Goal: Task Accomplishment & Management: Use online tool/utility

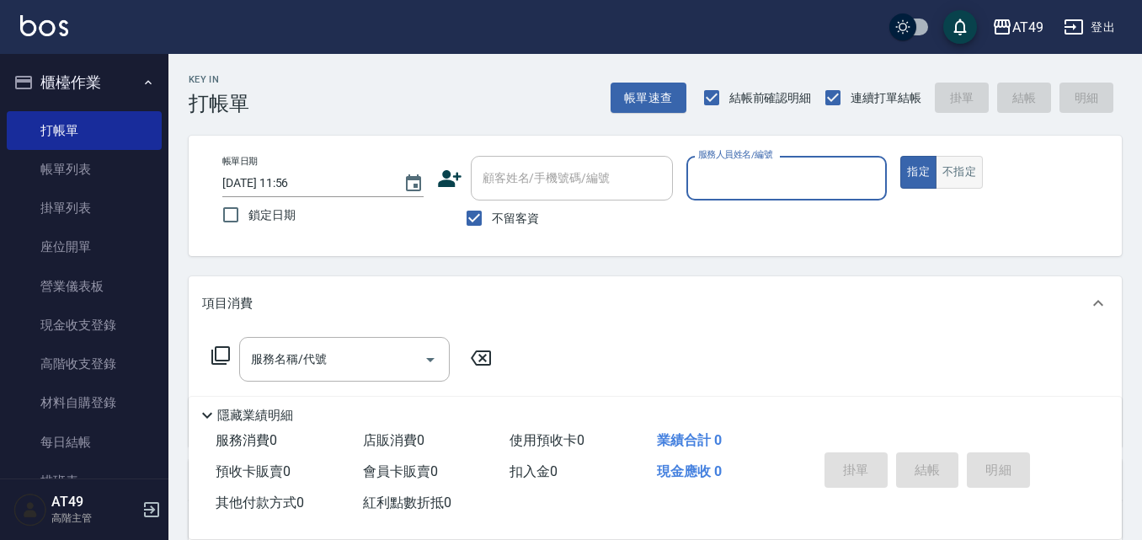
click at [959, 180] on button "不指定" at bounding box center [959, 172] width 47 height 33
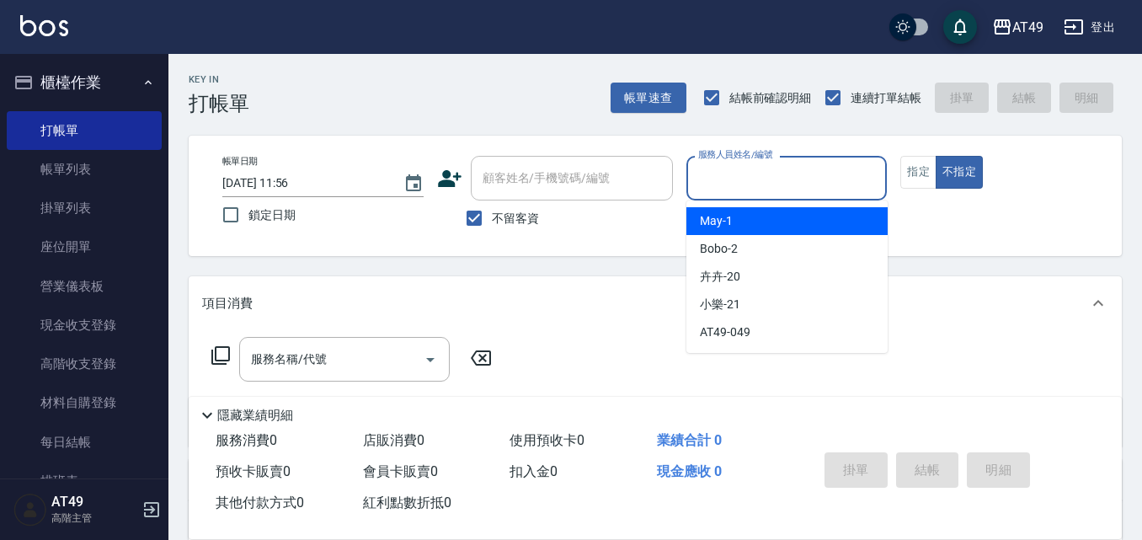
click at [747, 172] on input "服務人員姓名/編號" at bounding box center [787, 177] width 186 height 29
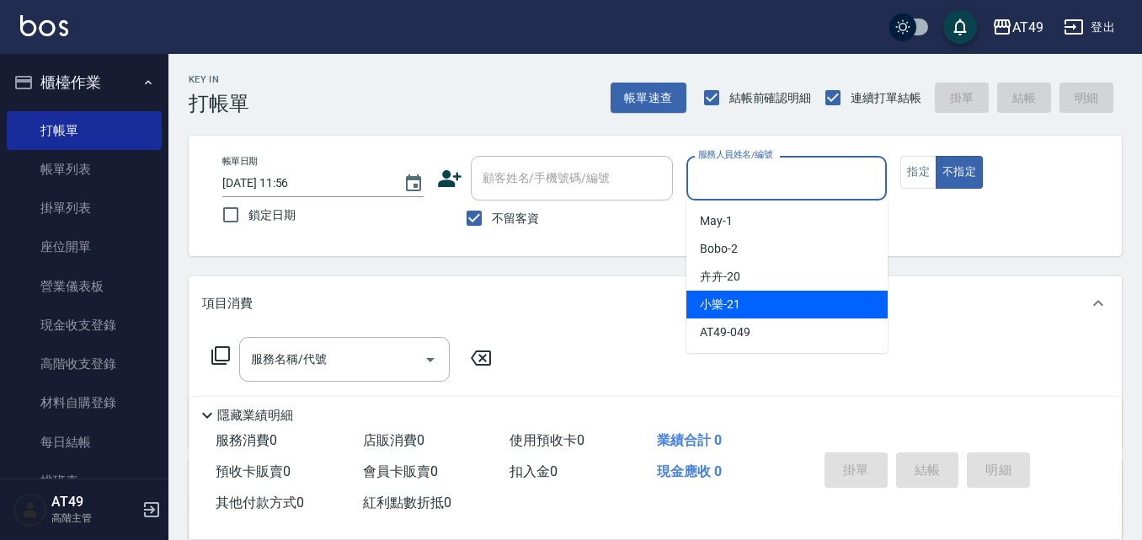
click at [713, 307] on span "小樂 -21" at bounding box center [720, 305] width 40 height 18
type input "小樂-21"
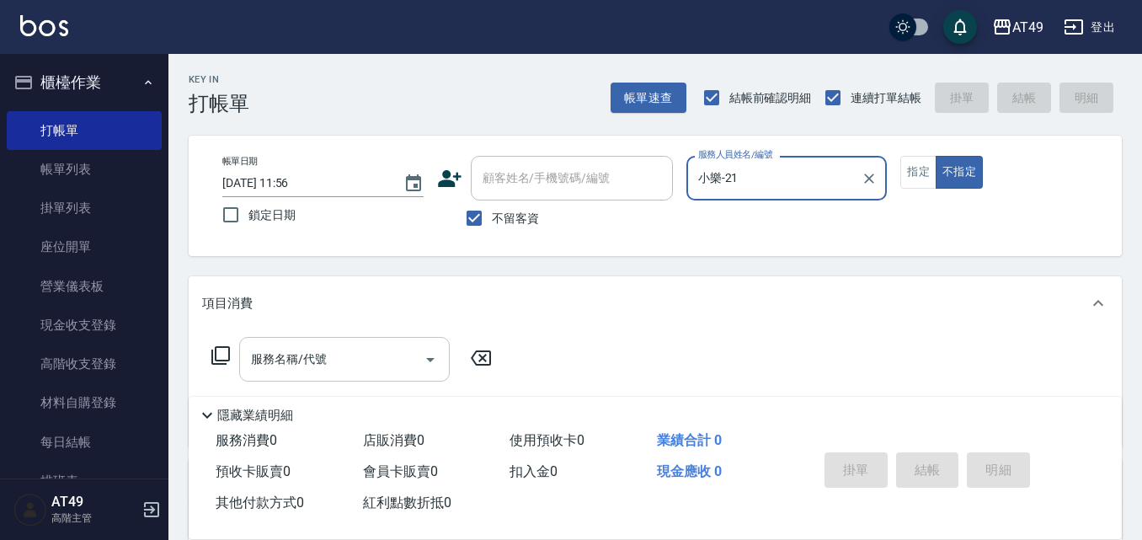
click at [423, 363] on icon "Open" at bounding box center [430, 360] width 20 height 20
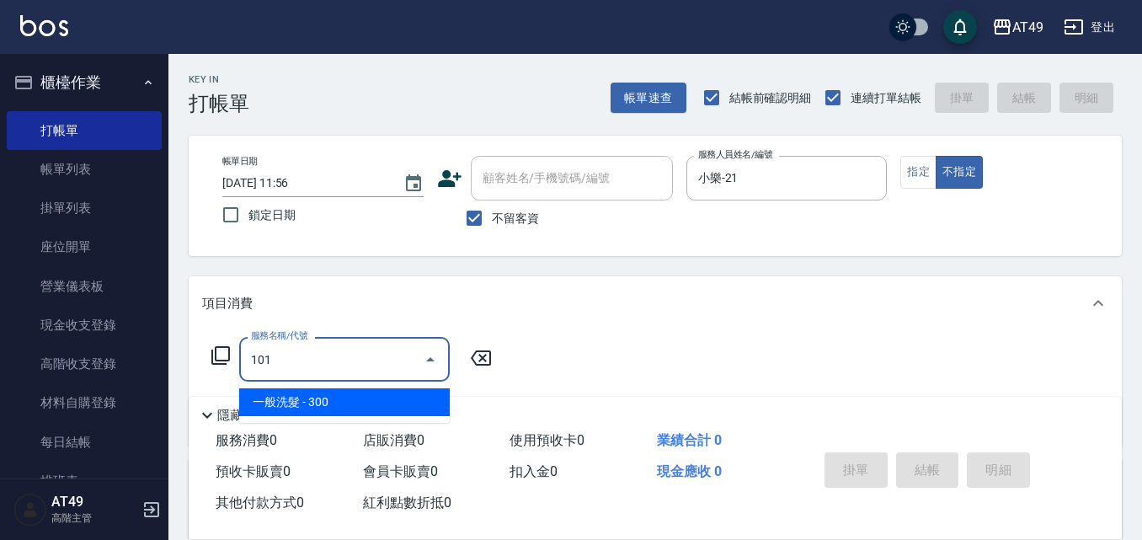
click at [363, 400] on span "一般洗髮 - 300" at bounding box center [344, 402] width 211 height 28
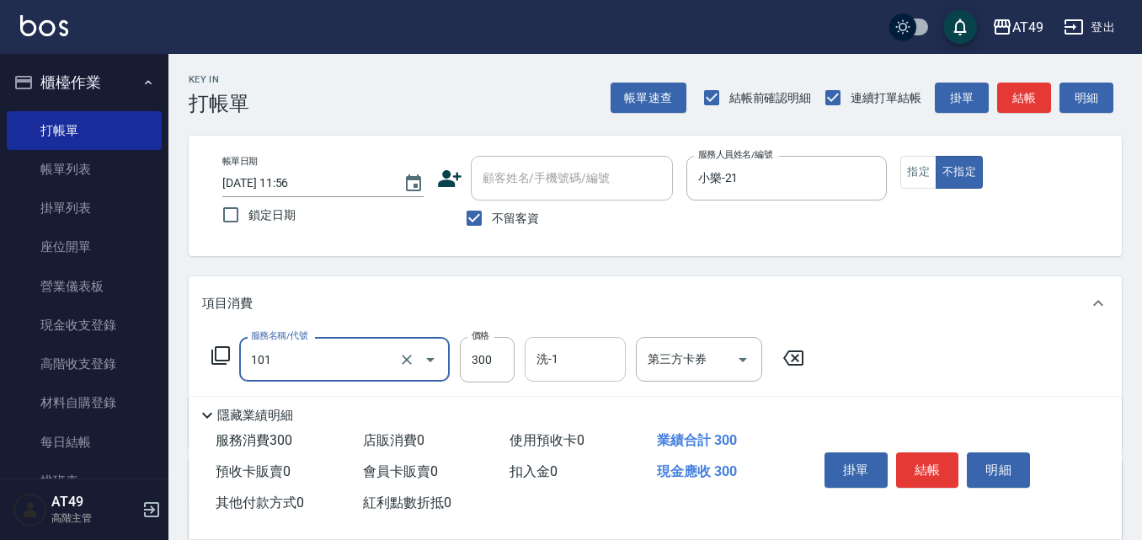
type input "一般洗髮(101)"
click at [602, 369] on input "洗-1" at bounding box center [575, 358] width 86 height 29
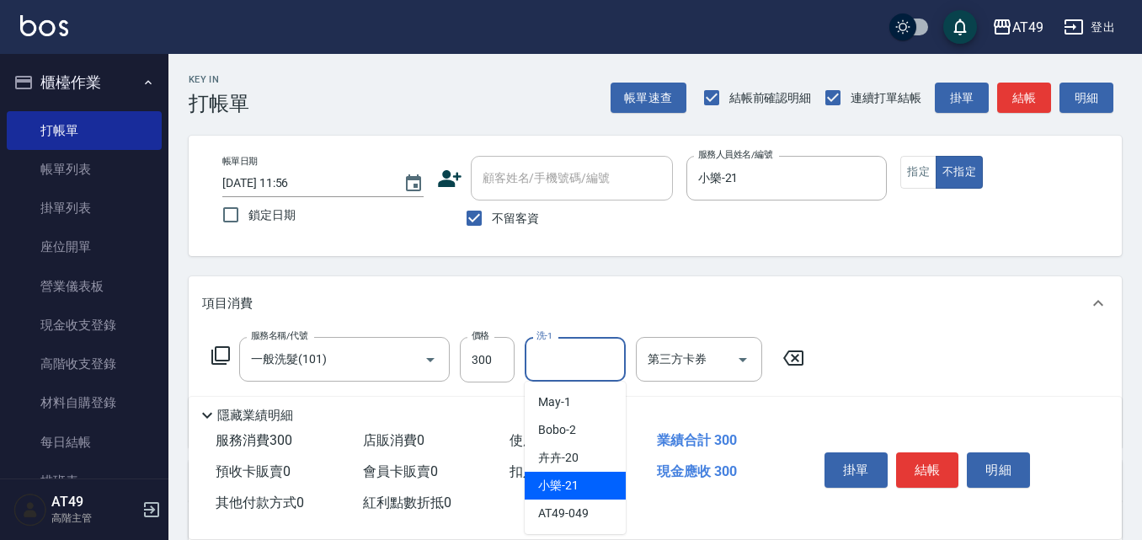
click at [558, 492] on span "小樂 -21" at bounding box center [558, 486] width 40 height 18
type input "小樂-21"
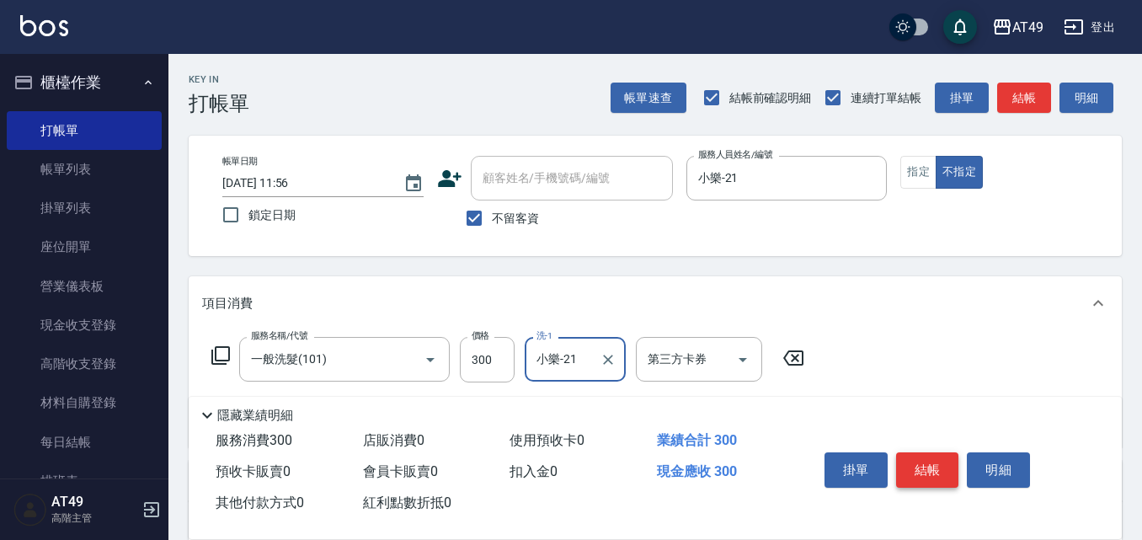
click at [927, 462] on button "結帳" at bounding box center [927, 469] width 63 height 35
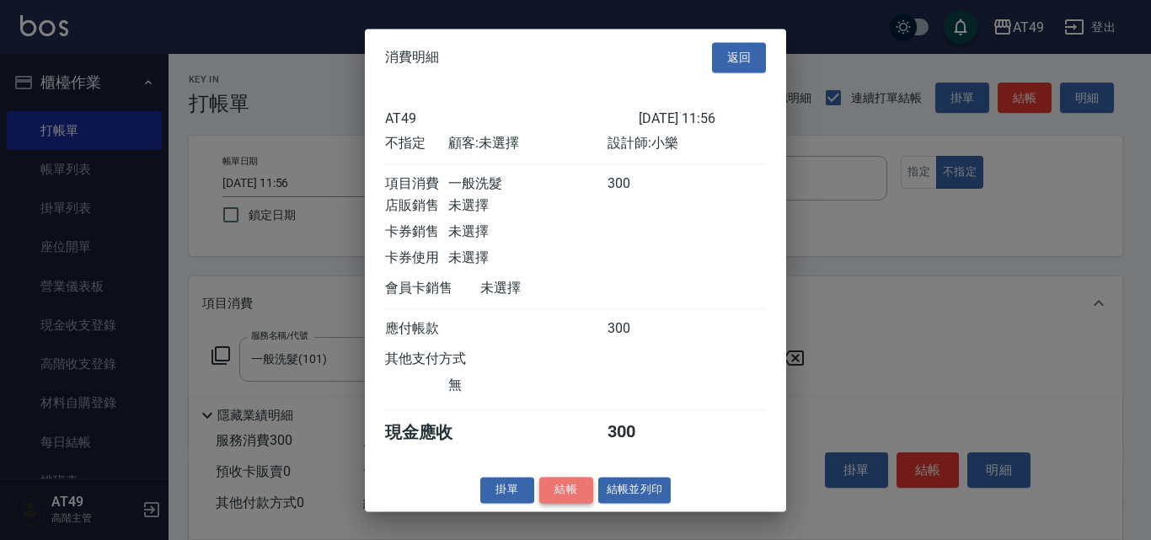
click at [569, 503] on button "結帳" at bounding box center [566, 490] width 54 height 26
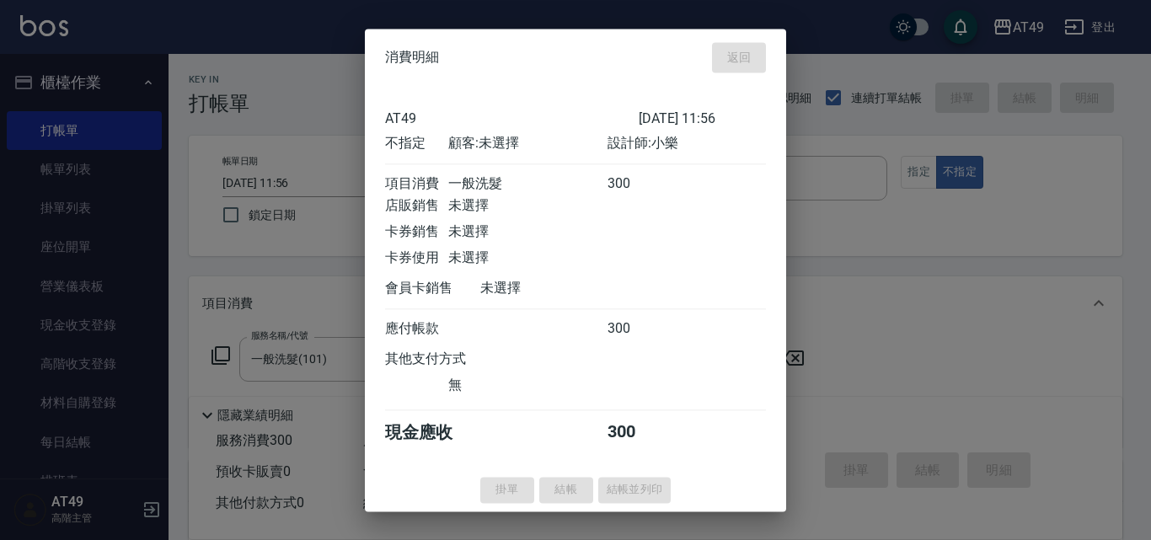
type input "[DATE] 17:06"
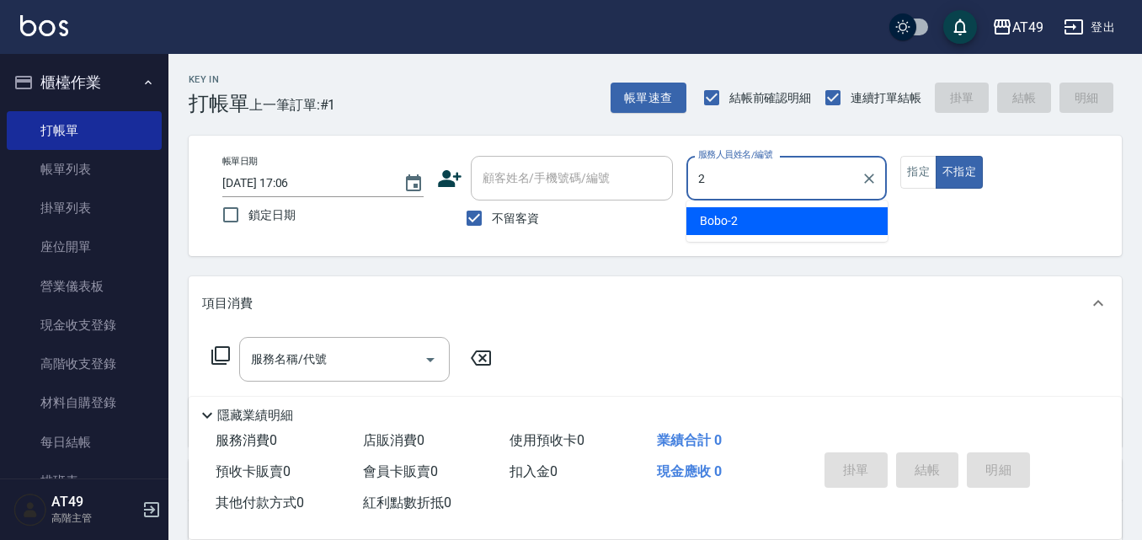
type input "2"
type button "false"
type input "Bobo-2"
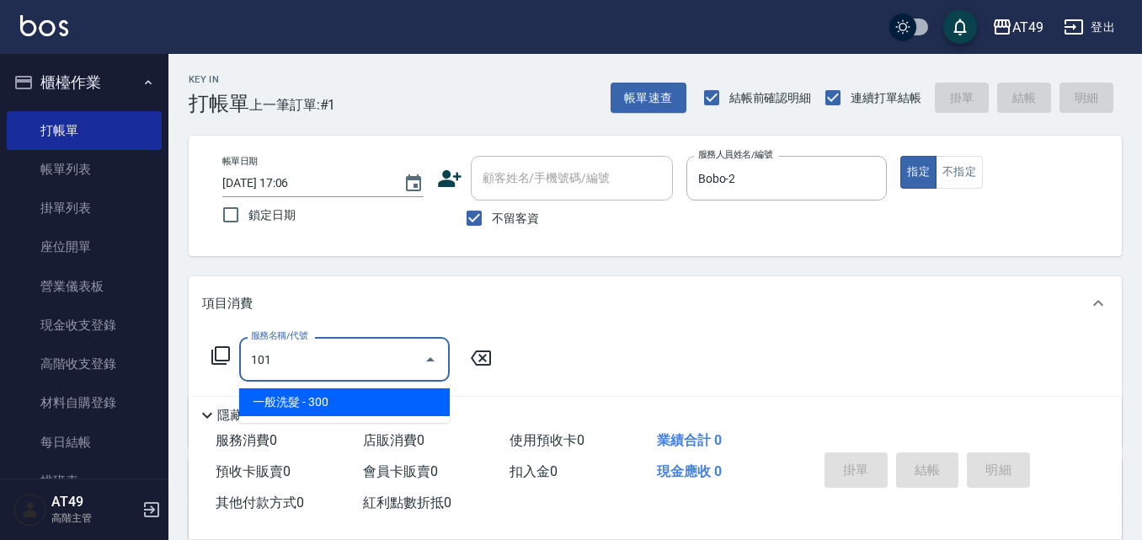
type input "一般洗髮(101)"
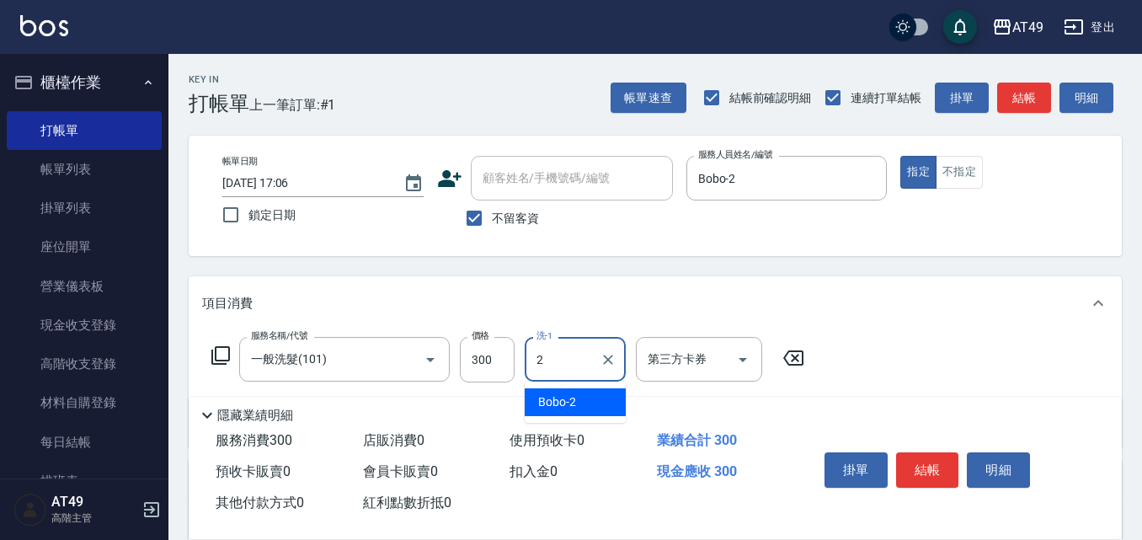
type input "Bobo-2"
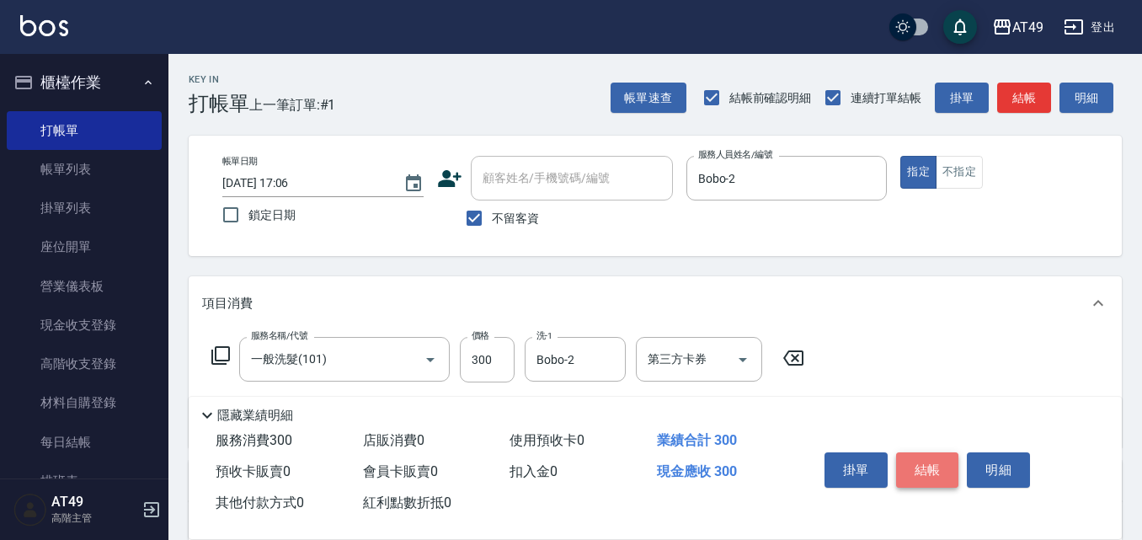
click at [920, 473] on button "結帳" at bounding box center [927, 469] width 63 height 35
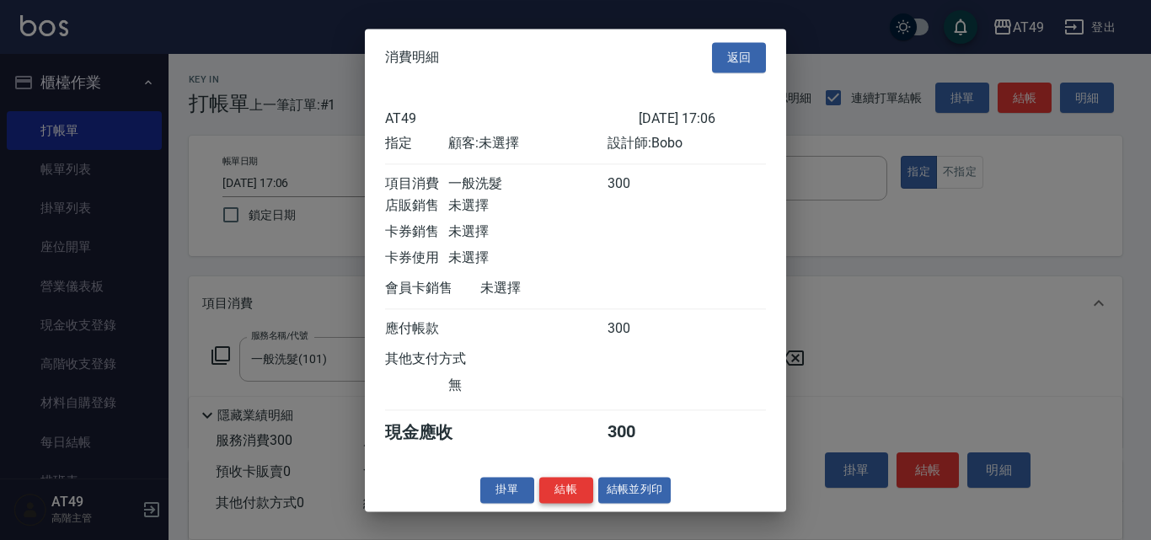
click at [558, 503] on button "結帳" at bounding box center [566, 490] width 54 height 26
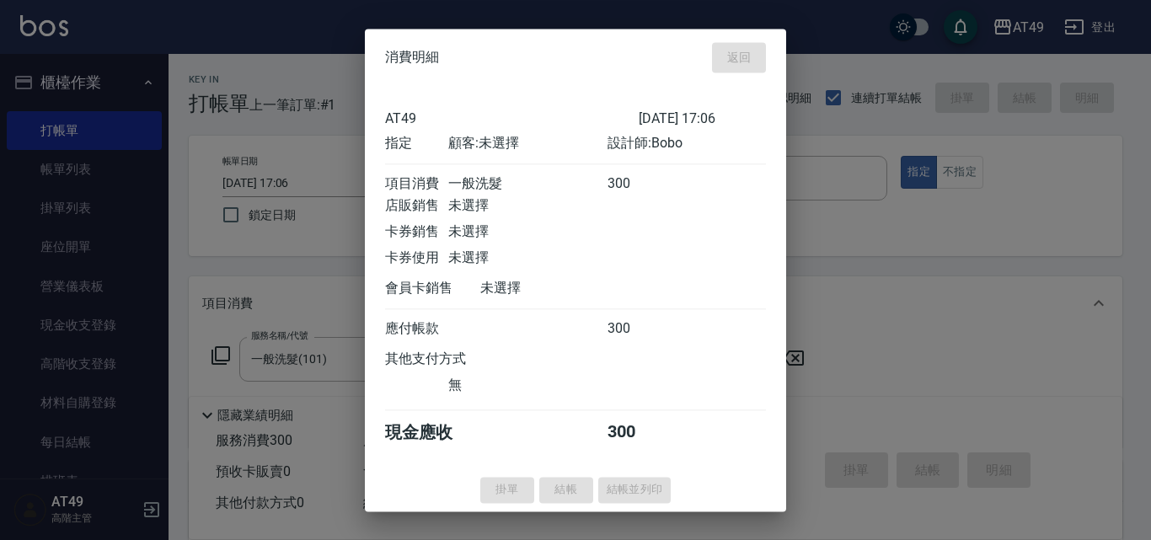
type input "[DATE] 17:33"
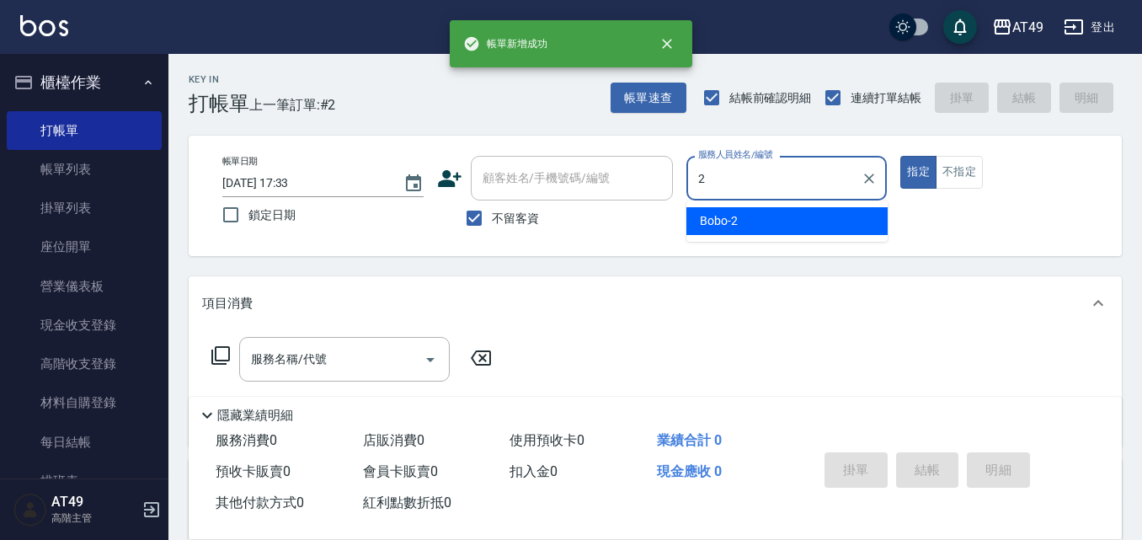
type input "Bobo-2"
type button "true"
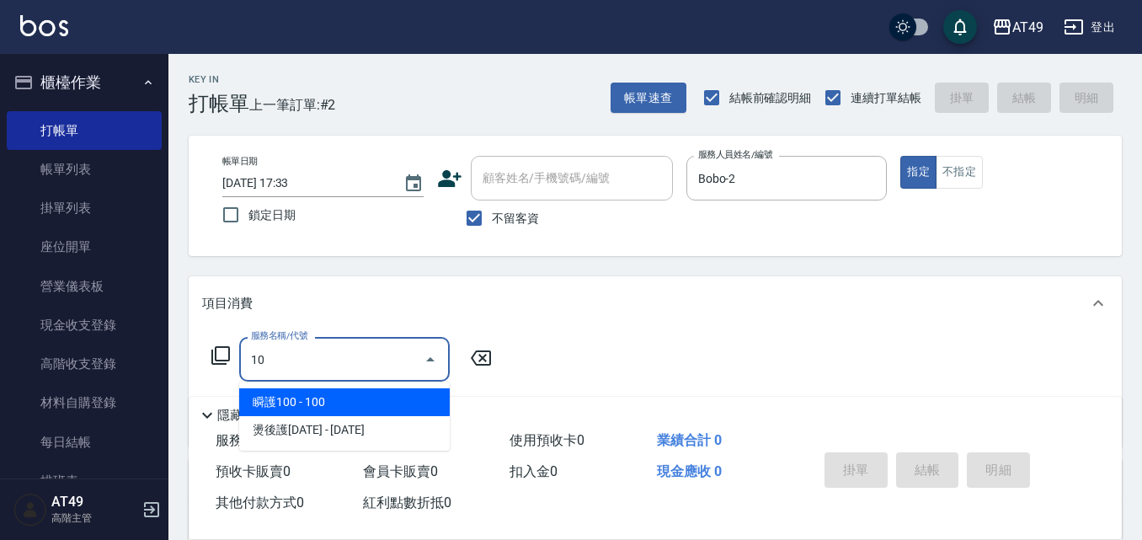
type input "1"
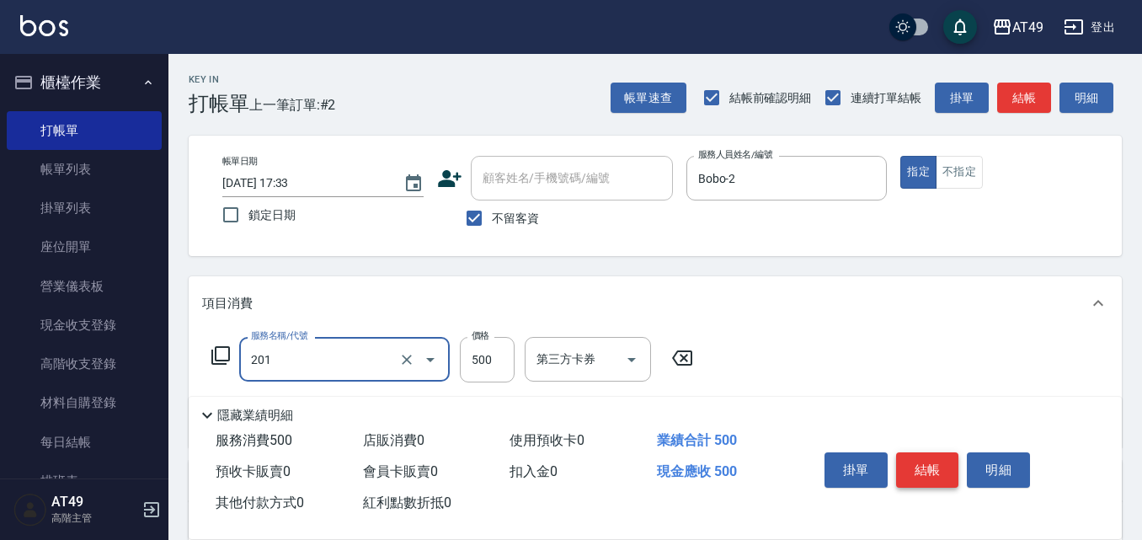
type input "精緻剪髮(201)"
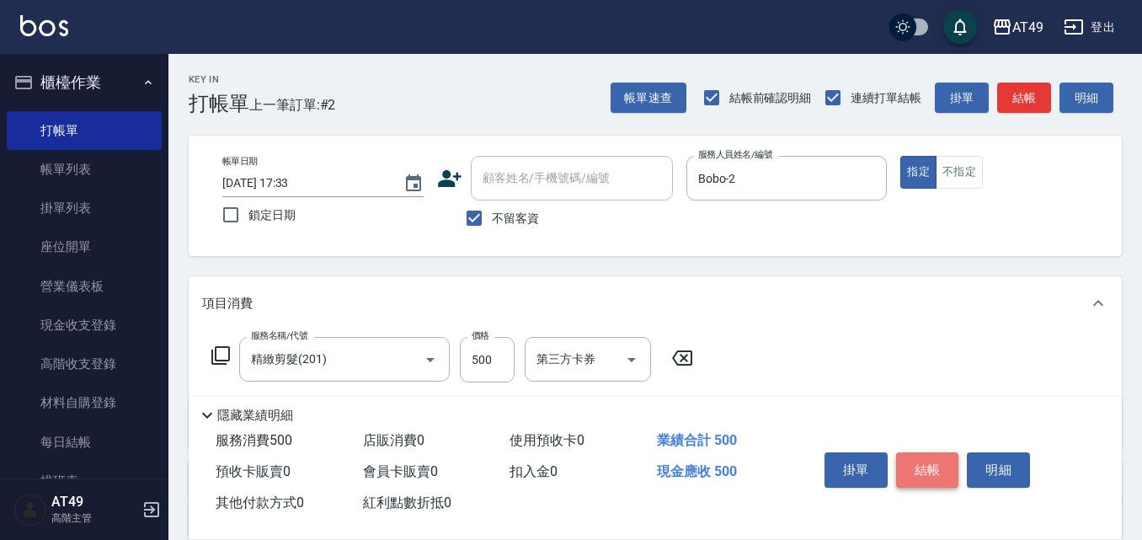
click at [927, 452] on button "結帳" at bounding box center [927, 469] width 63 height 35
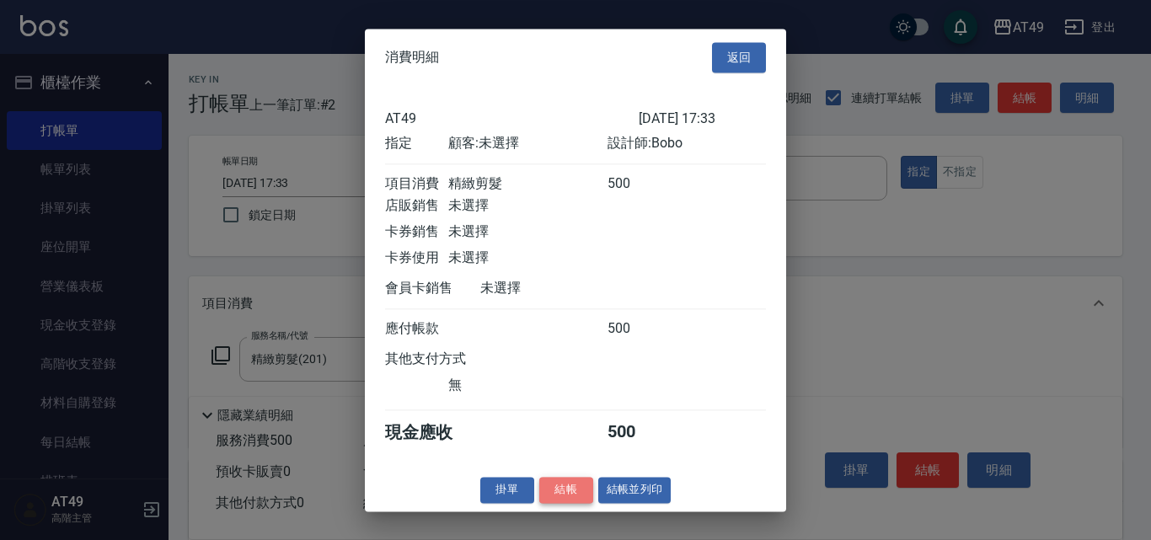
click at [568, 492] on button "結帳" at bounding box center [566, 490] width 54 height 26
